Goal: Book appointment/travel/reservation

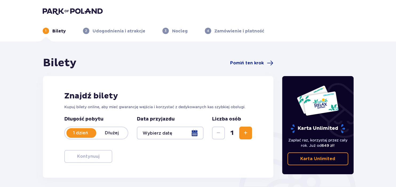
click at [197, 133] on div at bounding box center [170, 133] width 67 height 13
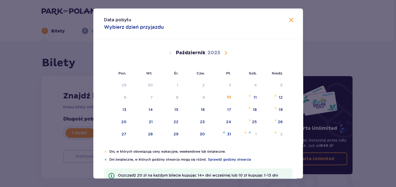
click at [225, 53] on span "Następny miesiąc" at bounding box center [225, 53] width 6 height 6
click at [125, 111] on div "10" at bounding box center [124, 109] width 4 height 5
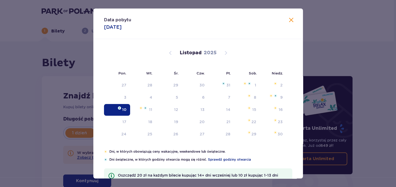
type input "[DATE]"
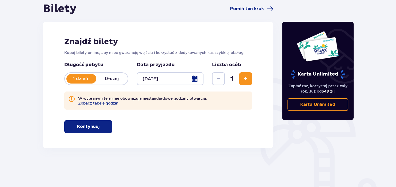
scroll to position [56, 0]
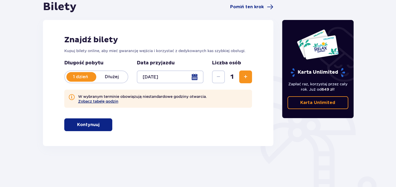
click at [98, 102] on button "Zobacz tabelę godzin" at bounding box center [98, 101] width 40 height 4
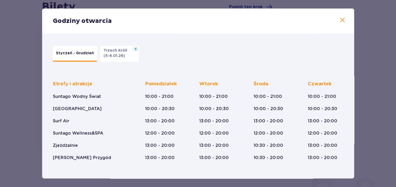
click at [343, 20] on span at bounding box center [342, 20] width 6 height 6
